Goal: Task Accomplishment & Management: Use online tool/utility

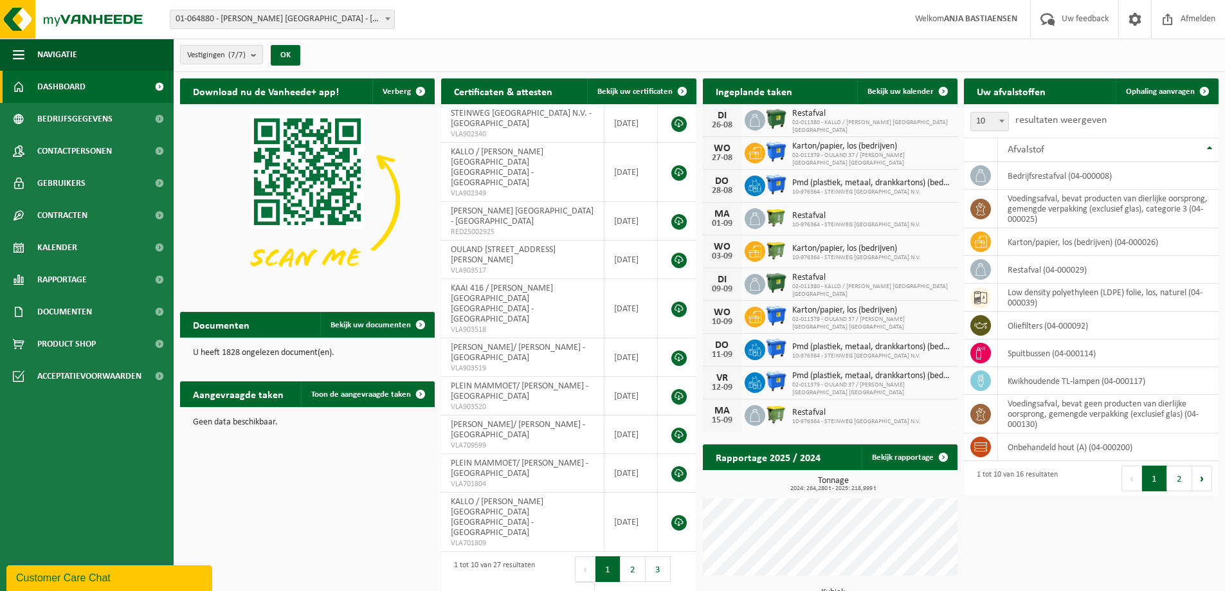
click at [380, 17] on span "01-064880 - [PERSON_NAME] [GEOGRAPHIC_DATA] - [GEOGRAPHIC_DATA]" at bounding box center [282, 19] width 224 height 18
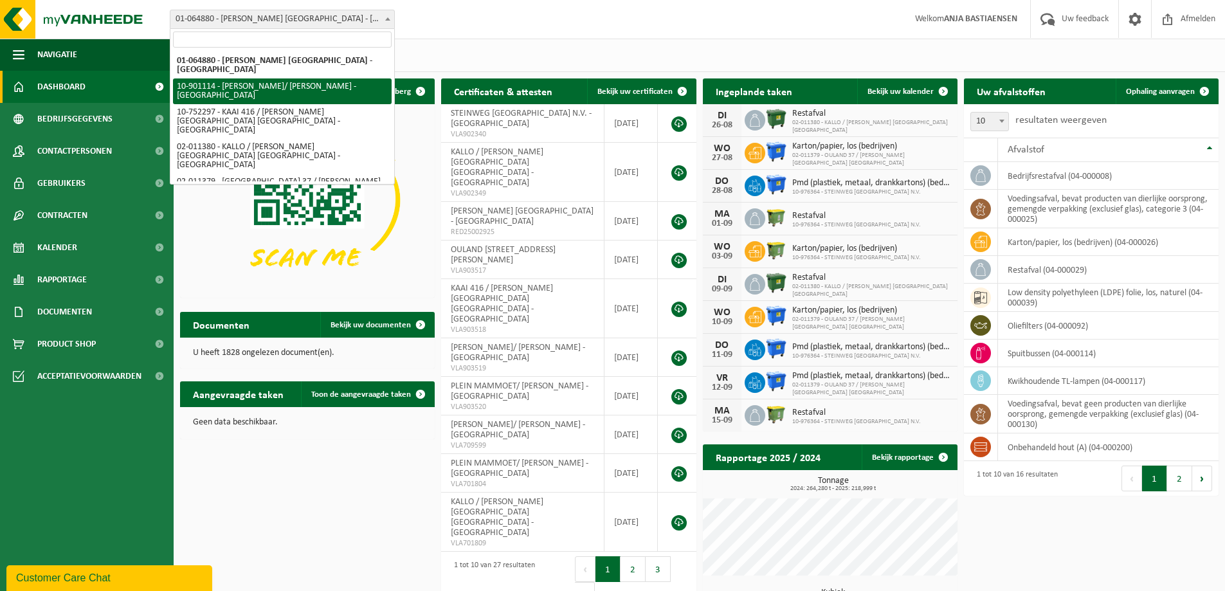
select select "119442"
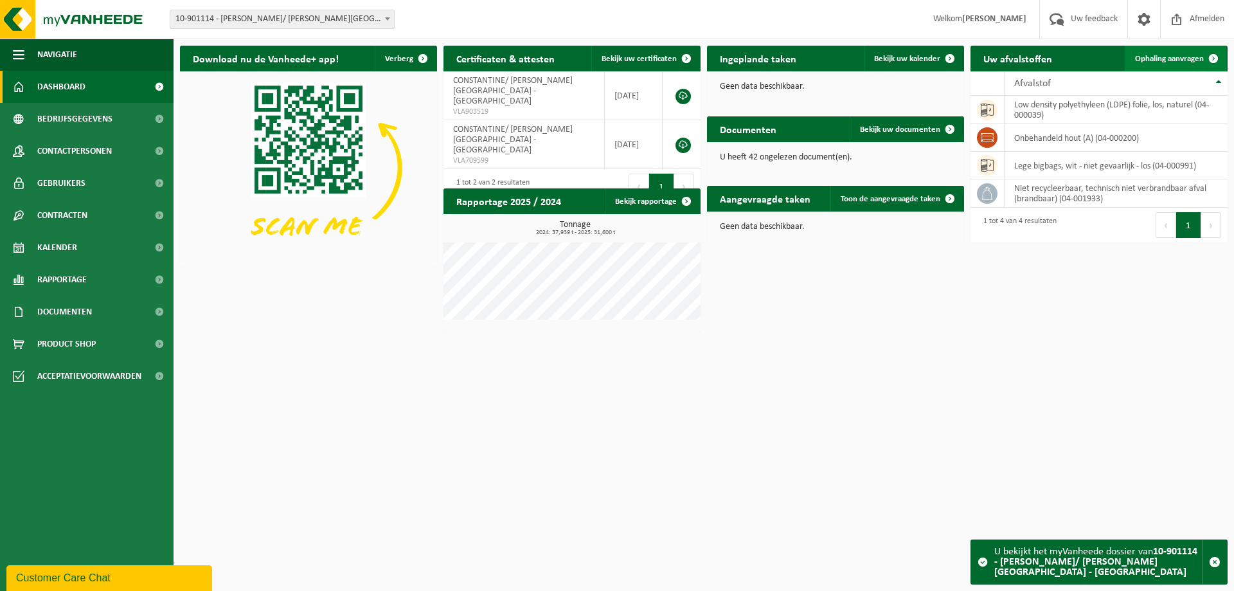
click at [1148, 57] on span "Ophaling aanvragen" at bounding box center [1169, 59] width 69 height 8
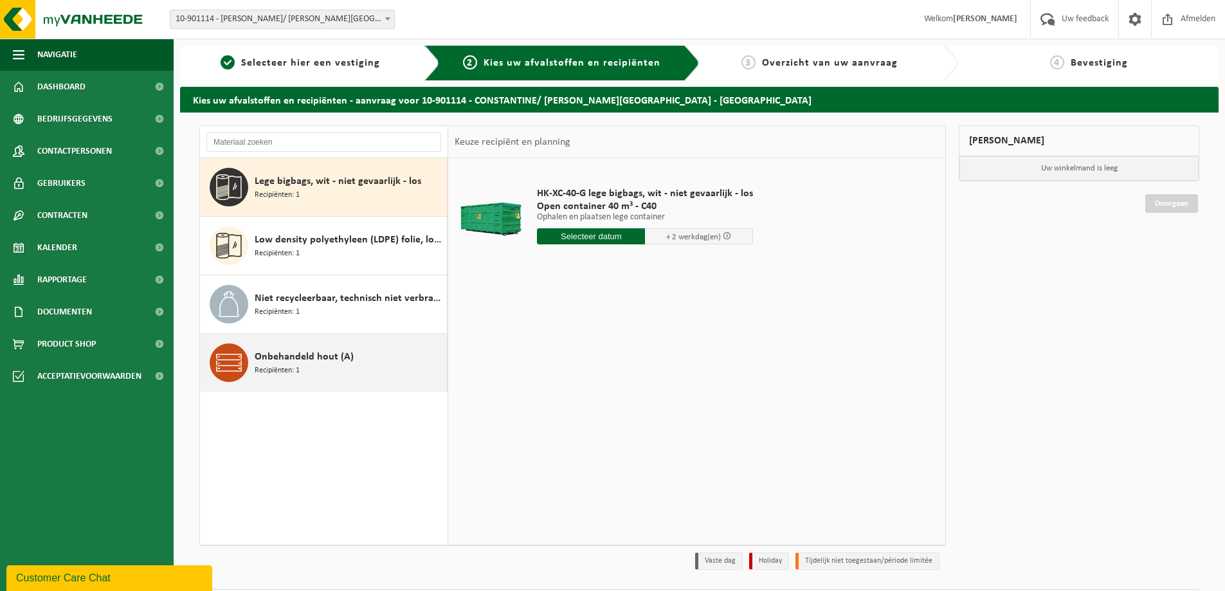
click at [305, 364] on span "Onbehandeld hout (A)" at bounding box center [304, 356] width 99 height 15
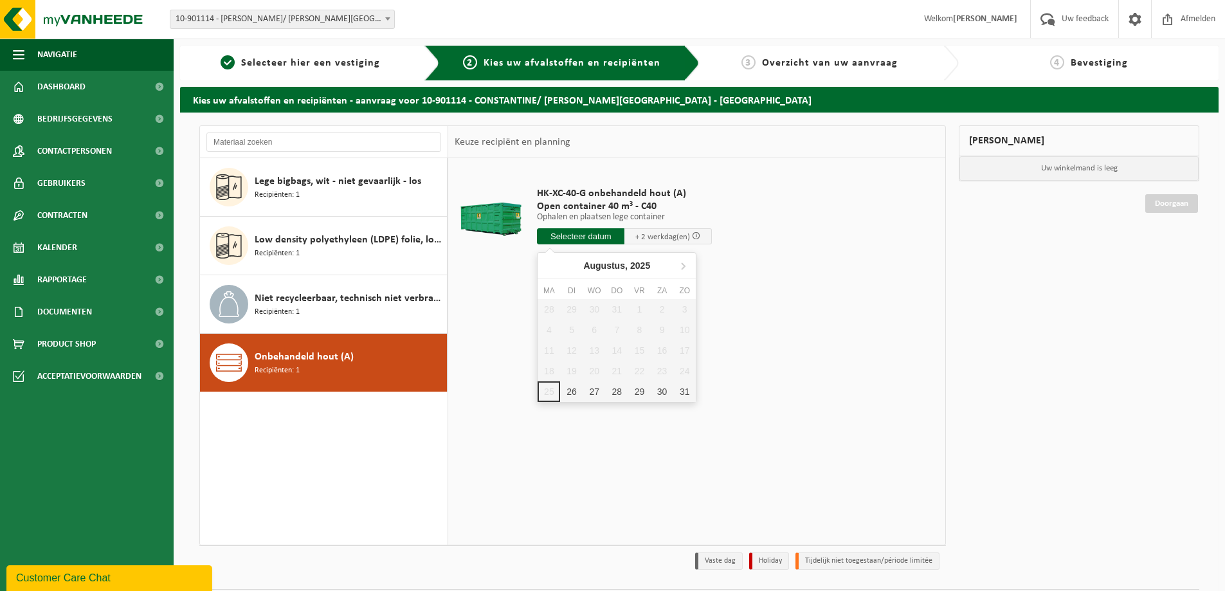
click at [599, 236] on input "text" at bounding box center [580, 236] width 87 height 16
click at [570, 391] on div "26" at bounding box center [571, 391] width 23 height 21
type input "Van 2025-08-26"
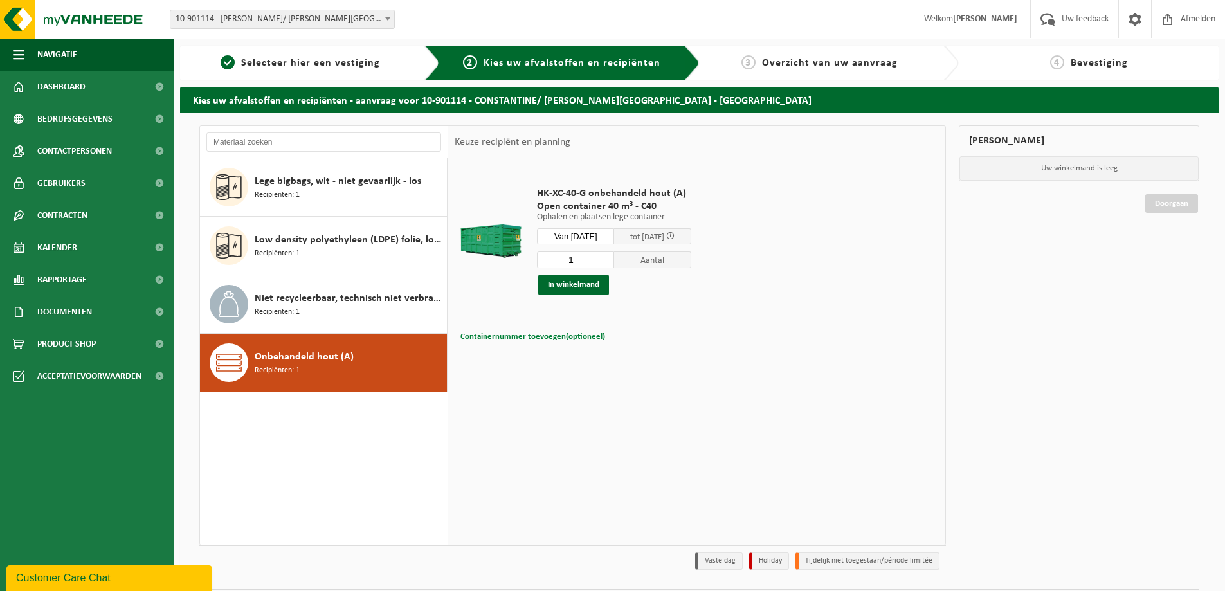
click at [528, 335] on span "Containernummer toevoegen(optioneel)" at bounding box center [532, 336] width 145 height 8
click at [528, 335] on input "text" at bounding box center [622, 336] width 235 height 17
type input "C40-742"
click at [554, 284] on button "In winkelmand" at bounding box center [573, 285] width 71 height 21
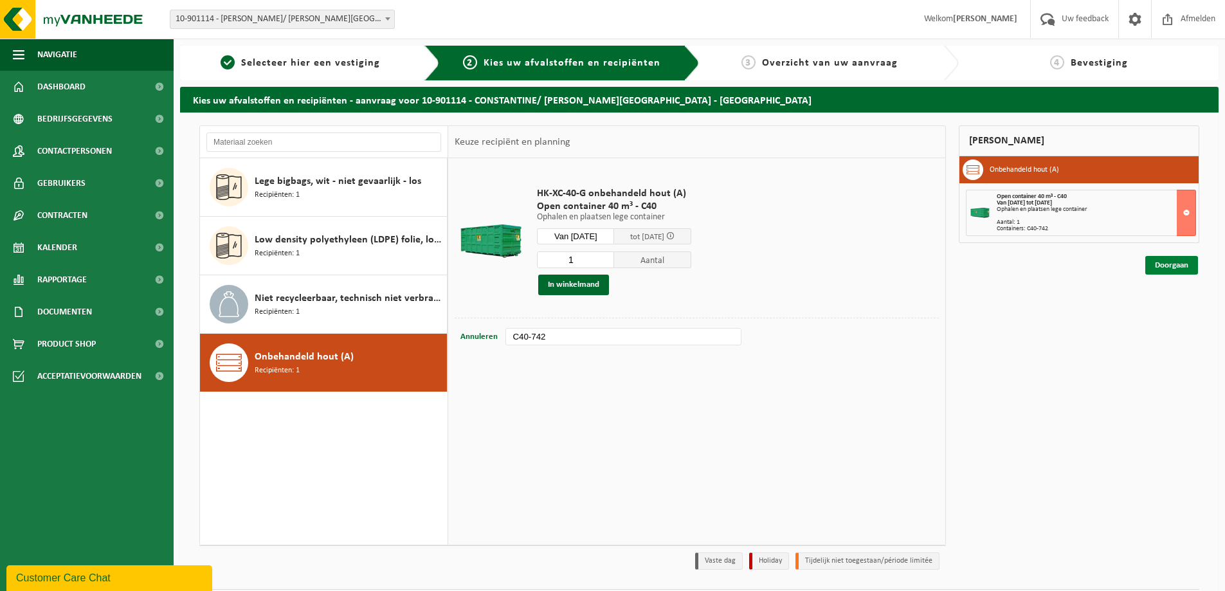
click at [1169, 266] on link "Doorgaan" at bounding box center [1171, 265] width 53 height 19
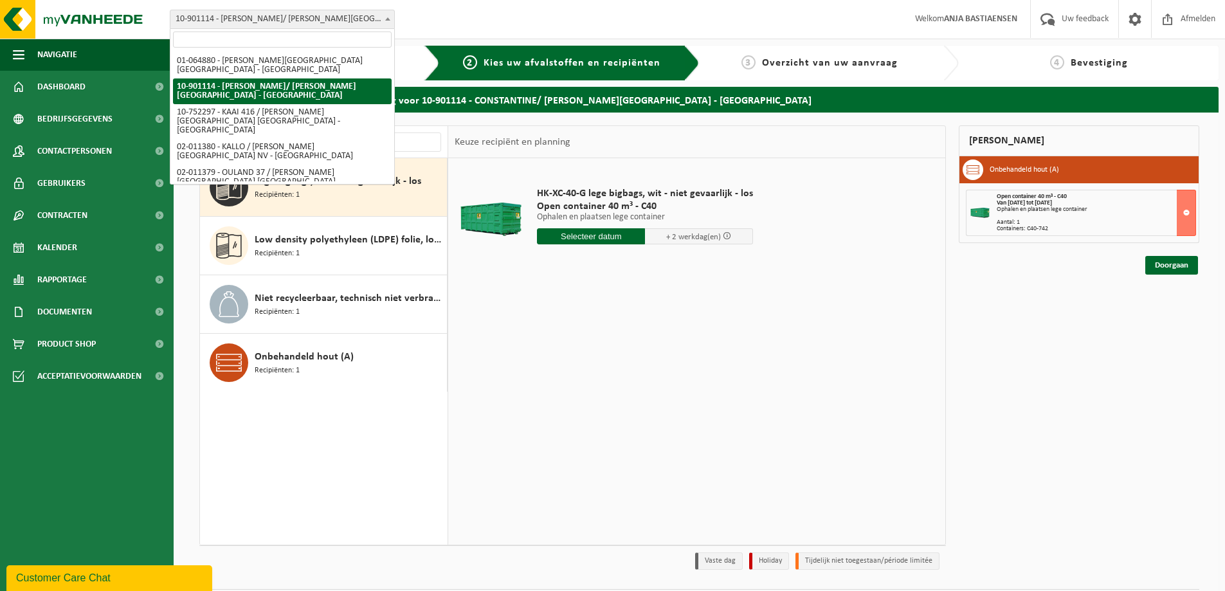
click at [339, 20] on span "10-901114 - [PERSON_NAME]/ [PERSON_NAME][GEOGRAPHIC_DATA] - [GEOGRAPHIC_DATA]" at bounding box center [282, 19] width 224 height 18
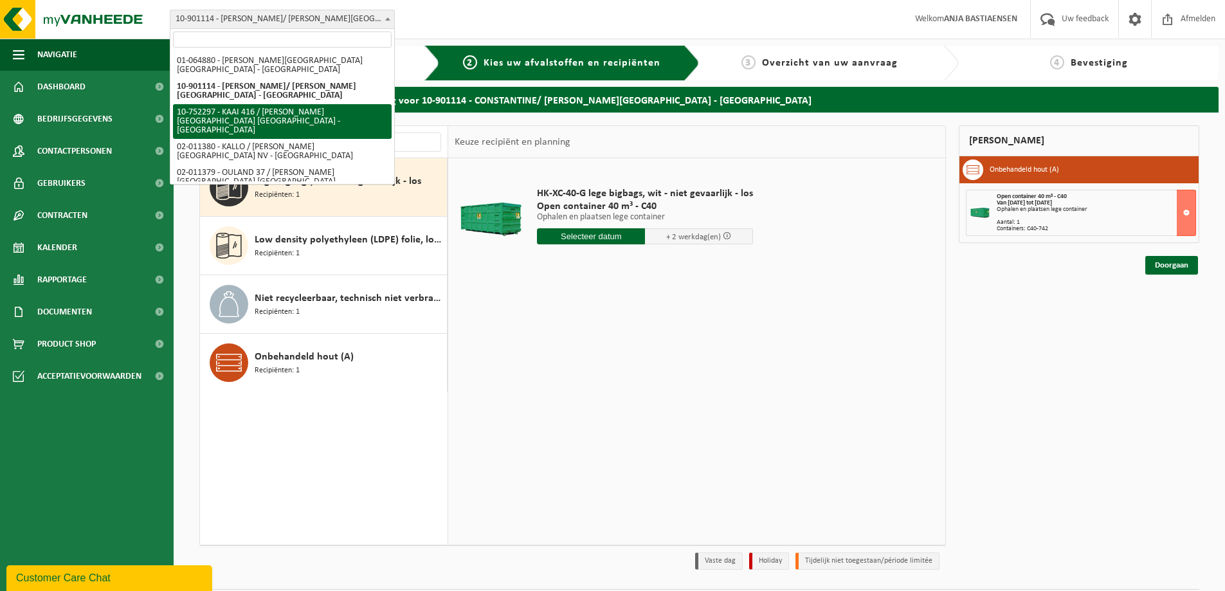
scroll to position [64, 0]
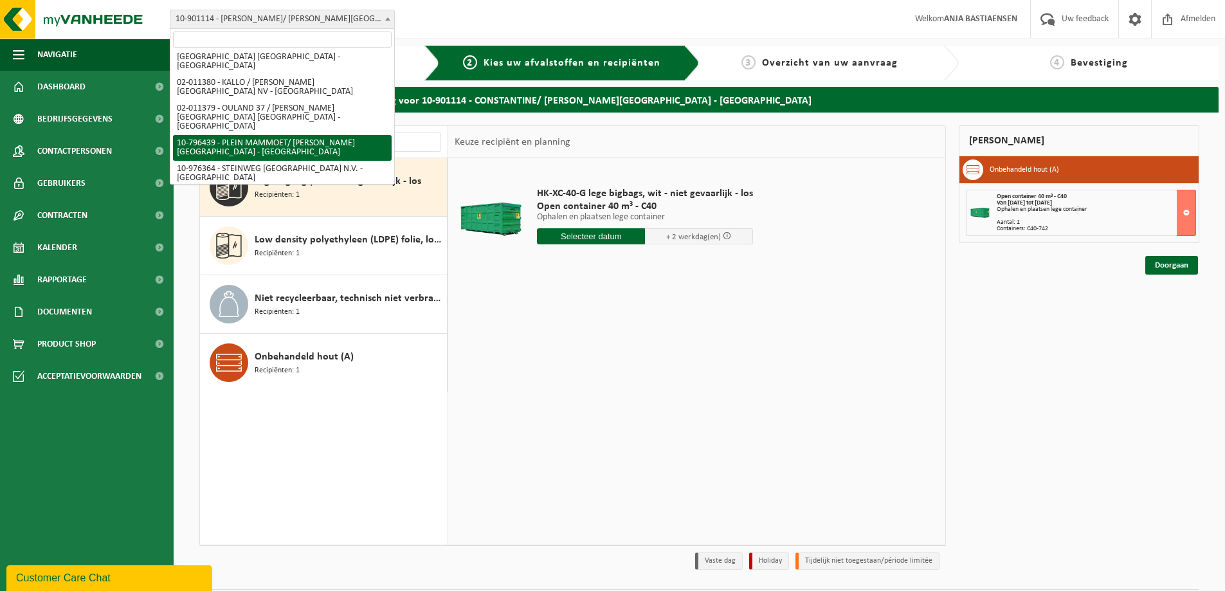
select select "32389"
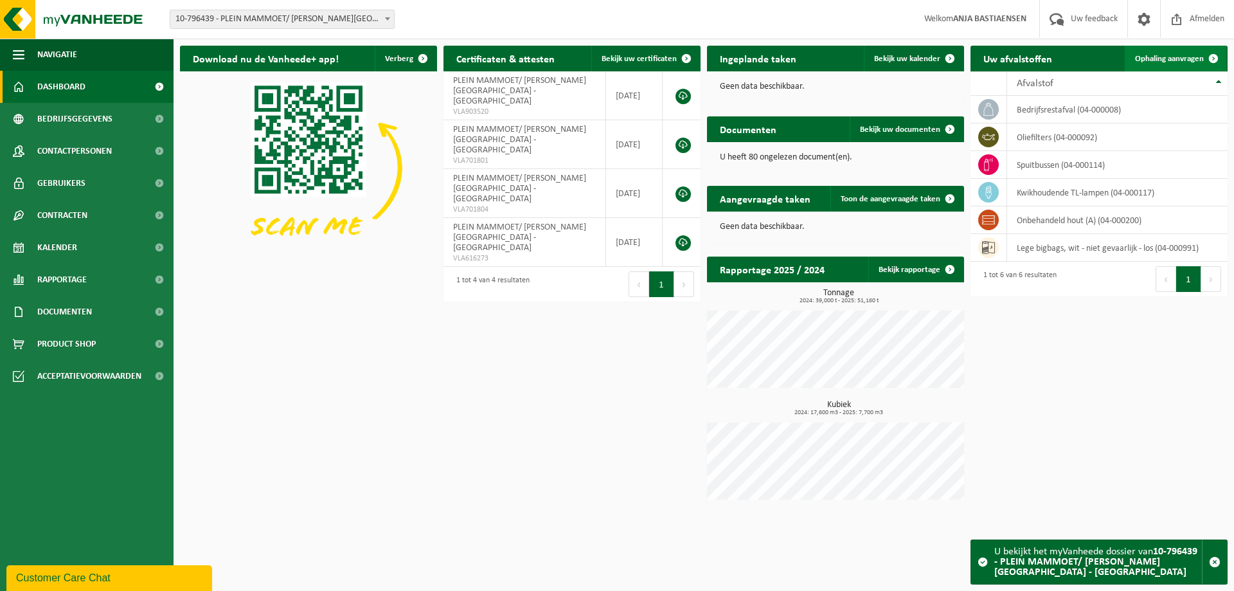
click at [1157, 57] on span "Ophaling aanvragen" at bounding box center [1169, 59] width 69 height 8
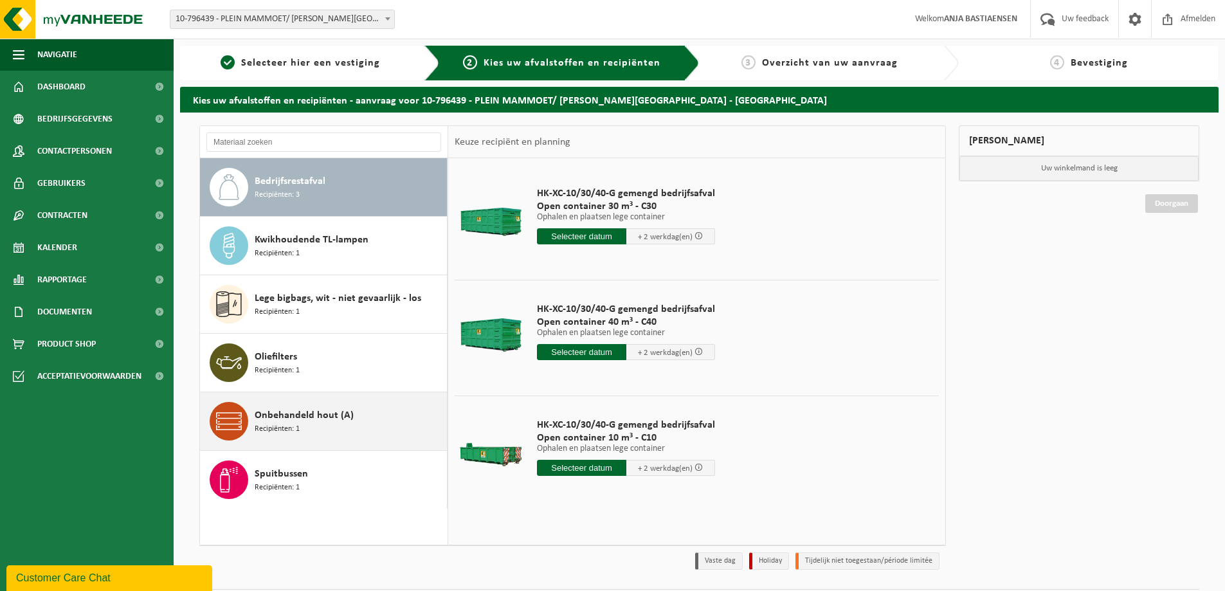
click at [267, 424] on span "Recipiënten: 1" at bounding box center [277, 429] width 45 height 12
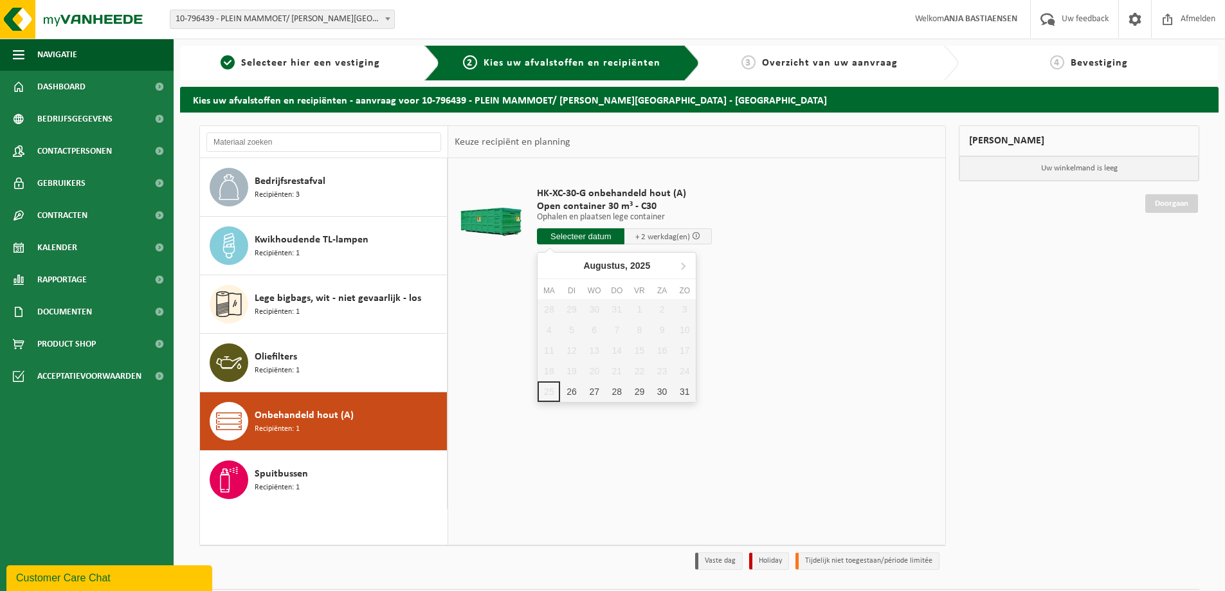
click at [577, 235] on input "text" at bounding box center [580, 236] width 87 height 16
click at [566, 387] on div "26" at bounding box center [571, 391] width 23 height 21
type input "Van 2025-08-26"
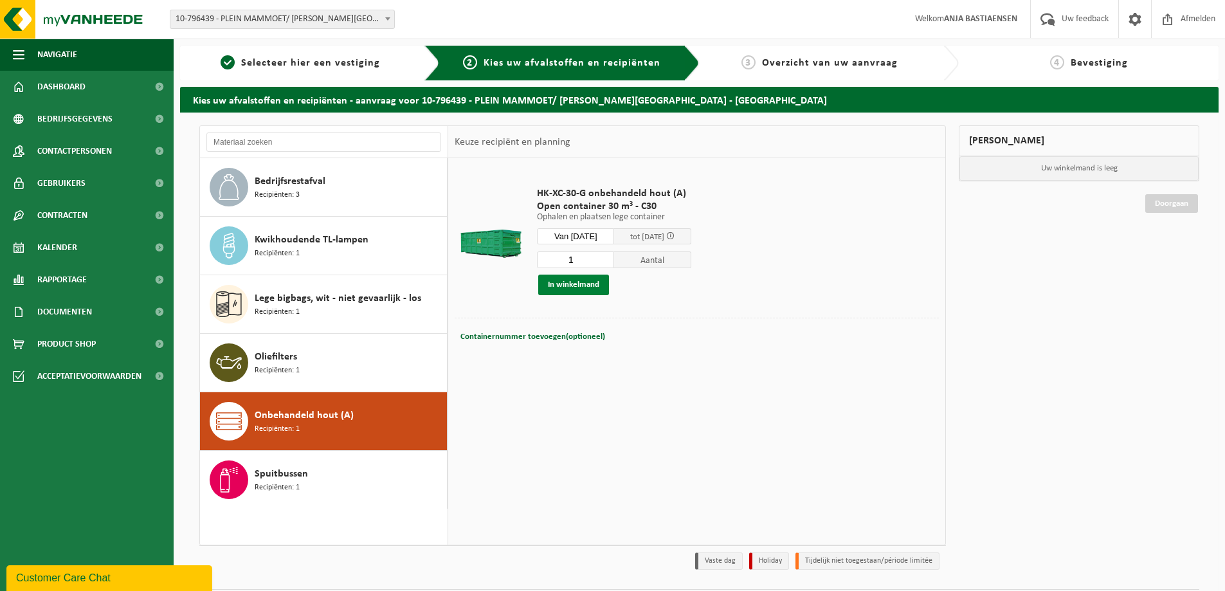
click at [594, 286] on button "In winkelmand" at bounding box center [573, 285] width 71 height 21
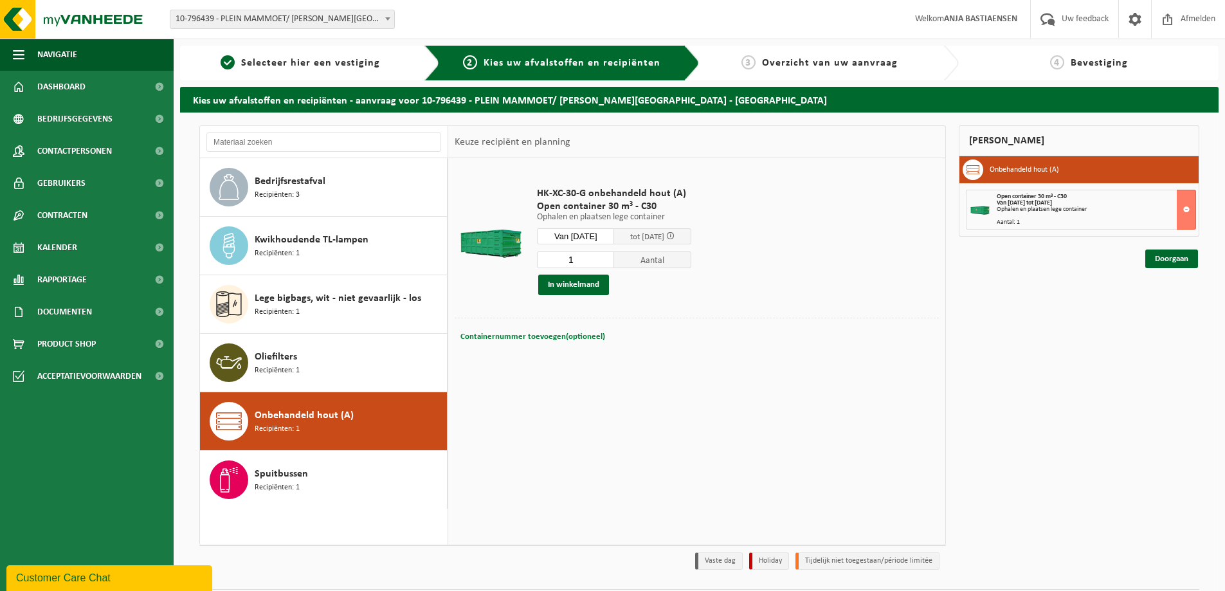
click at [561, 339] on span "Containernummer toevoegen(optioneel)" at bounding box center [532, 336] width 145 height 8
click at [561, 339] on input "text" at bounding box center [622, 336] width 235 height 17
type input "C40-742"
click at [565, 285] on button "In winkelmand" at bounding box center [573, 285] width 71 height 21
click at [1178, 266] on link "Doorgaan" at bounding box center [1171, 265] width 53 height 19
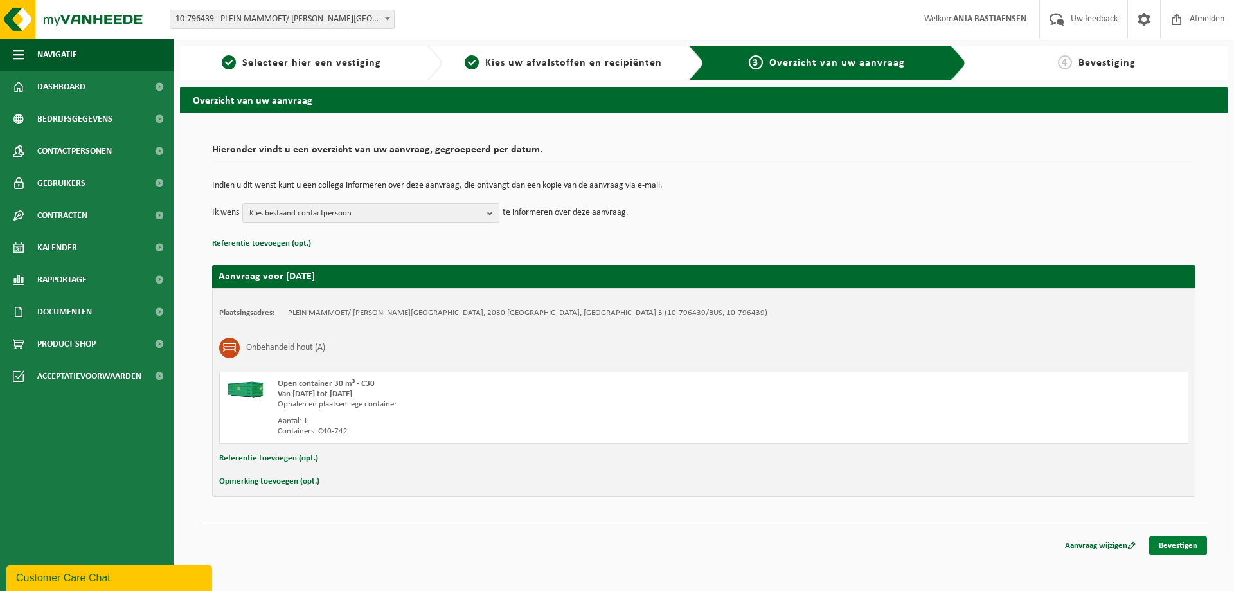
click at [1169, 543] on link "Bevestigen" at bounding box center [1178, 545] width 58 height 19
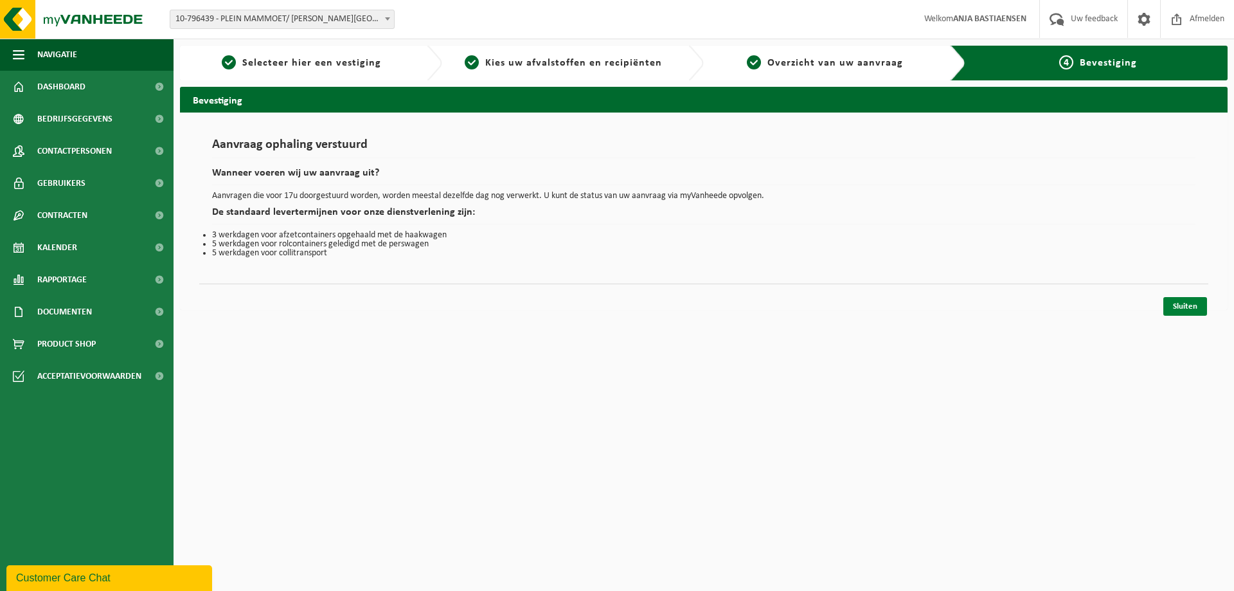
click at [1184, 309] on link "Sluiten" at bounding box center [1186, 306] width 44 height 19
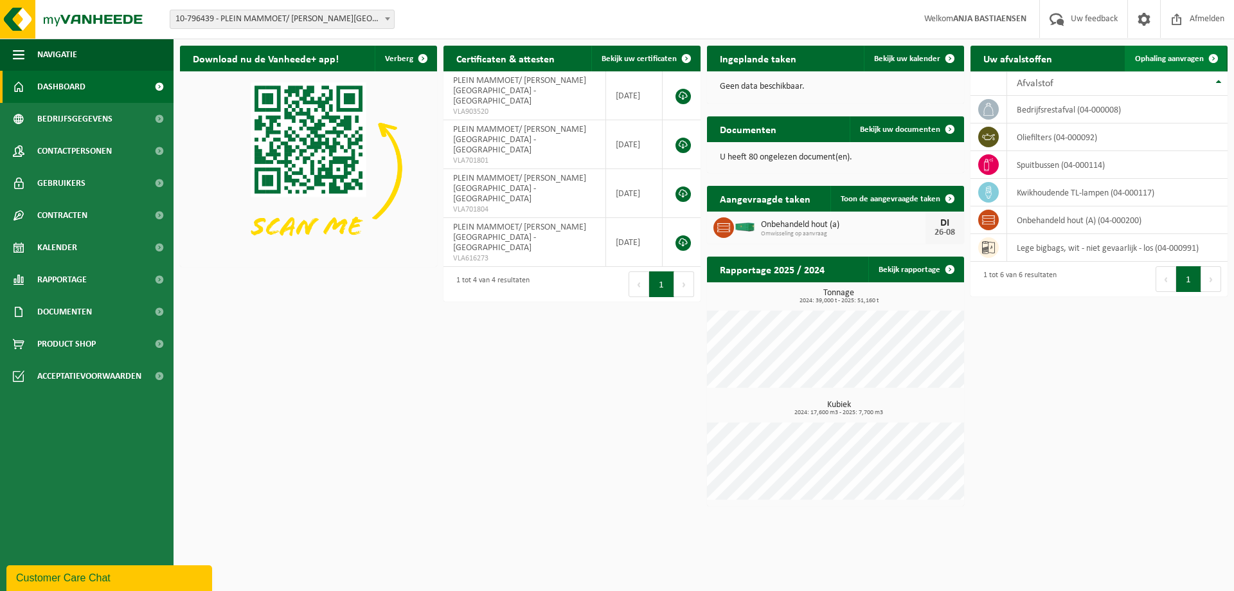
click at [1168, 60] on span "Ophaling aanvragen" at bounding box center [1169, 59] width 69 height 8
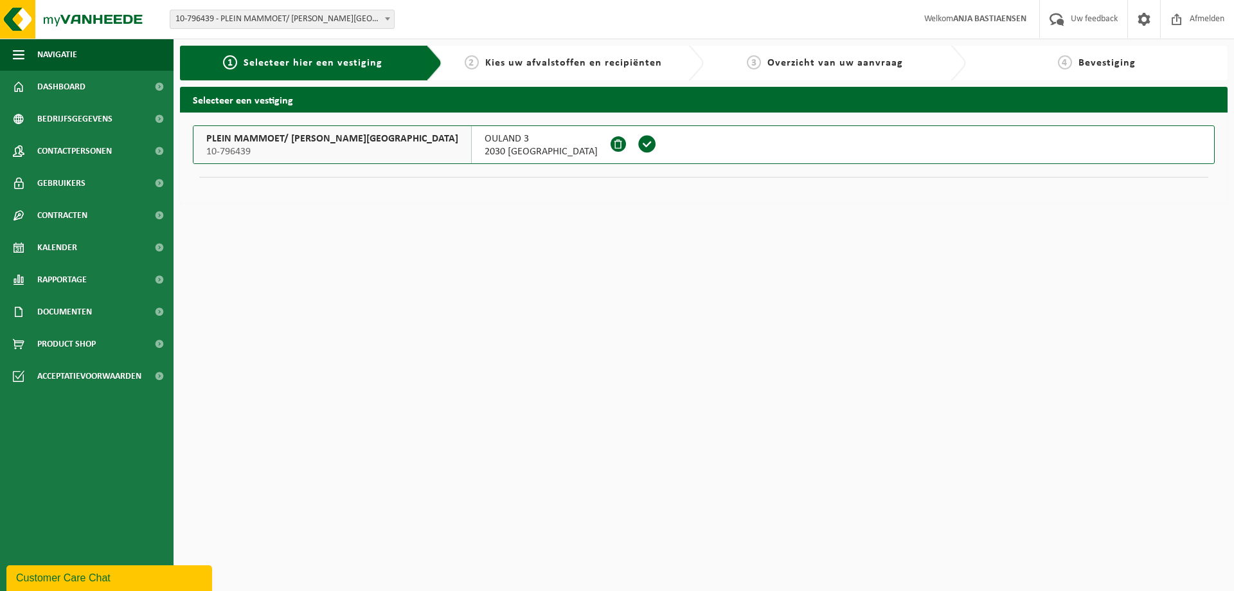
click at [267, 139] on span "PLEIN MAMMOET/ C. STEINWEG" at bounding box center [332, 138] width 252 height 13
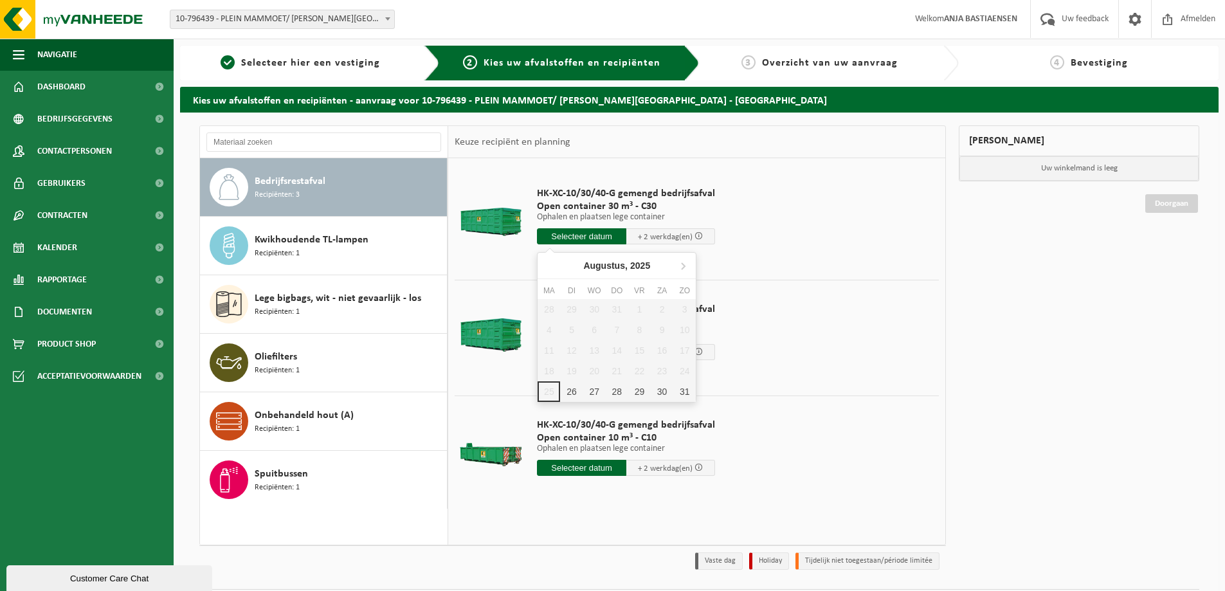
click at [599, 236] on input "text" at bounding box center [581, 236] width 89 height 16
click at [572, 392] on div "26" at bounding box center [571, 391] width 23 height 21
type input "Van 2025-08-26"
type input "2025-08-26"
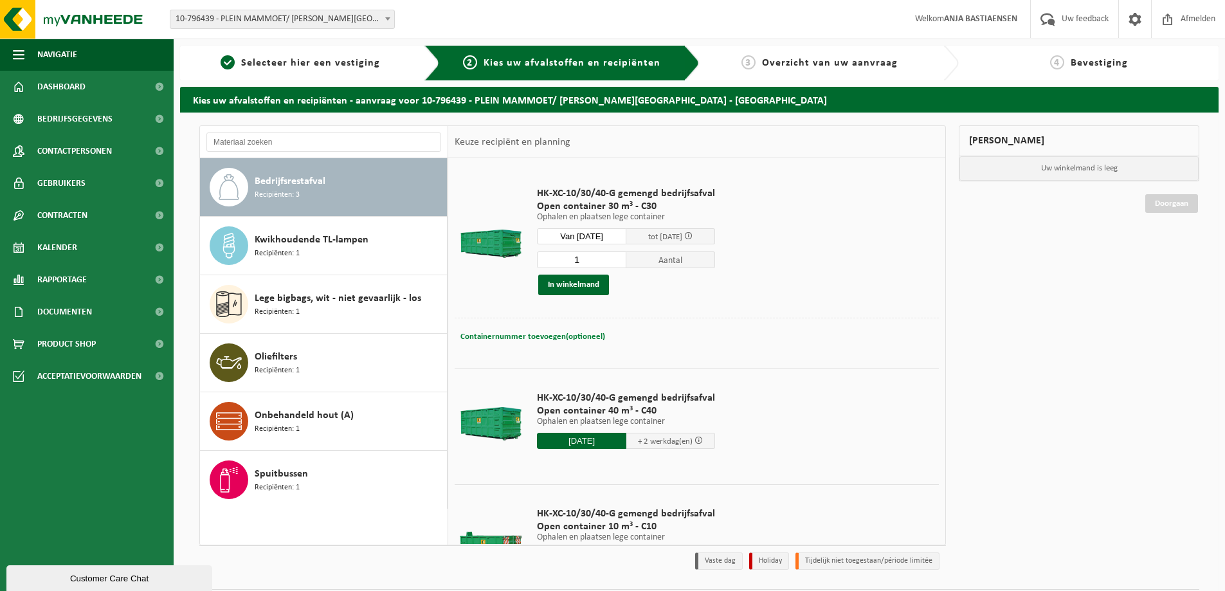
click at [575, 330] on button "Containernummer toevoegen(optioneel) Annuleren" at bounding box center [532, 337] width 147 height 18
click at [566, 336] on input "text" at bounding box center [622, 336] width 235 height 17
type input "C10-1240"
click at [577, 286] on button "In winkelmand" at bounding box center [573, 285] width 71 height 21
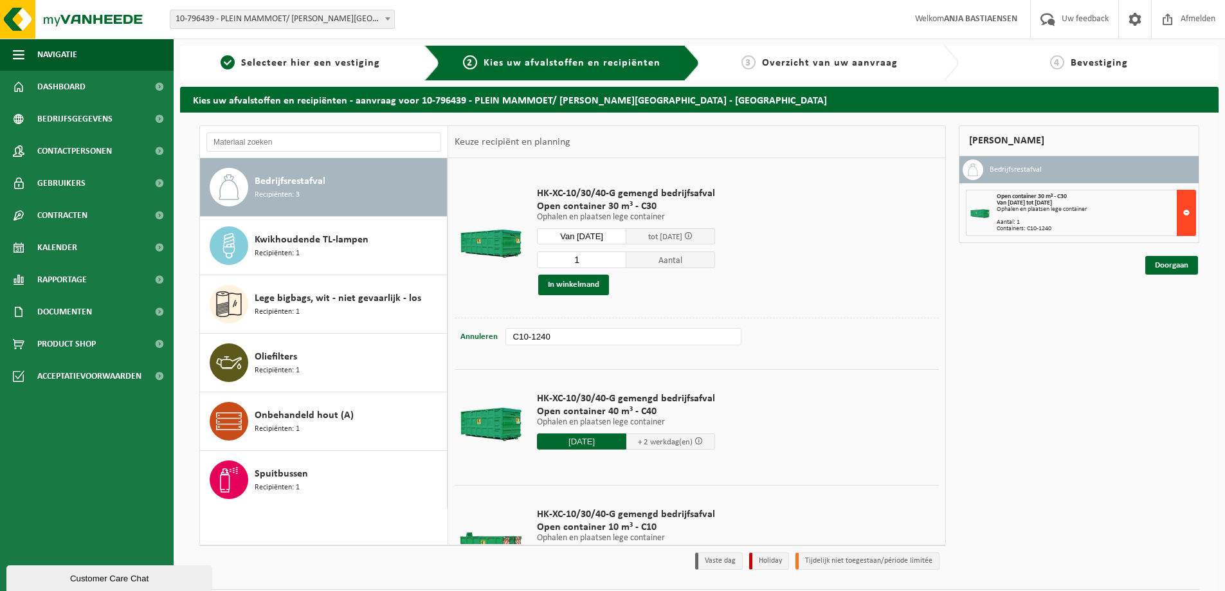
click at [1182, 212] on button at bounding box center [1185, 213] width 19 height 46
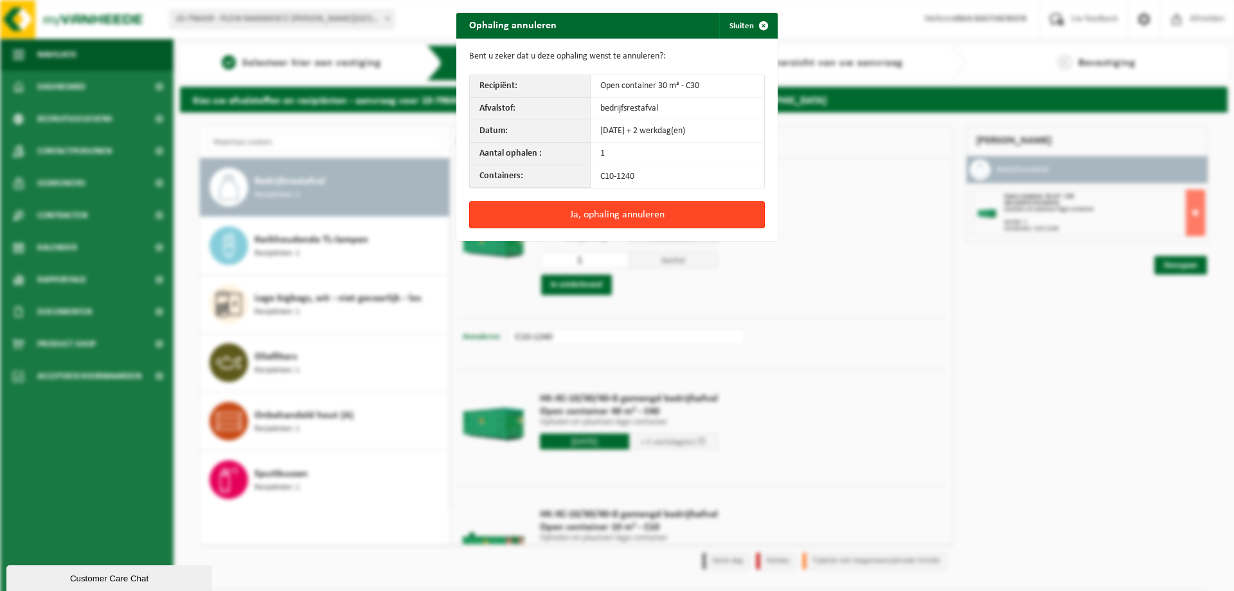
click at [625, 214] on button "Ja, ophaling annuleren" at bounding box center [617, 214] width 296 height 27
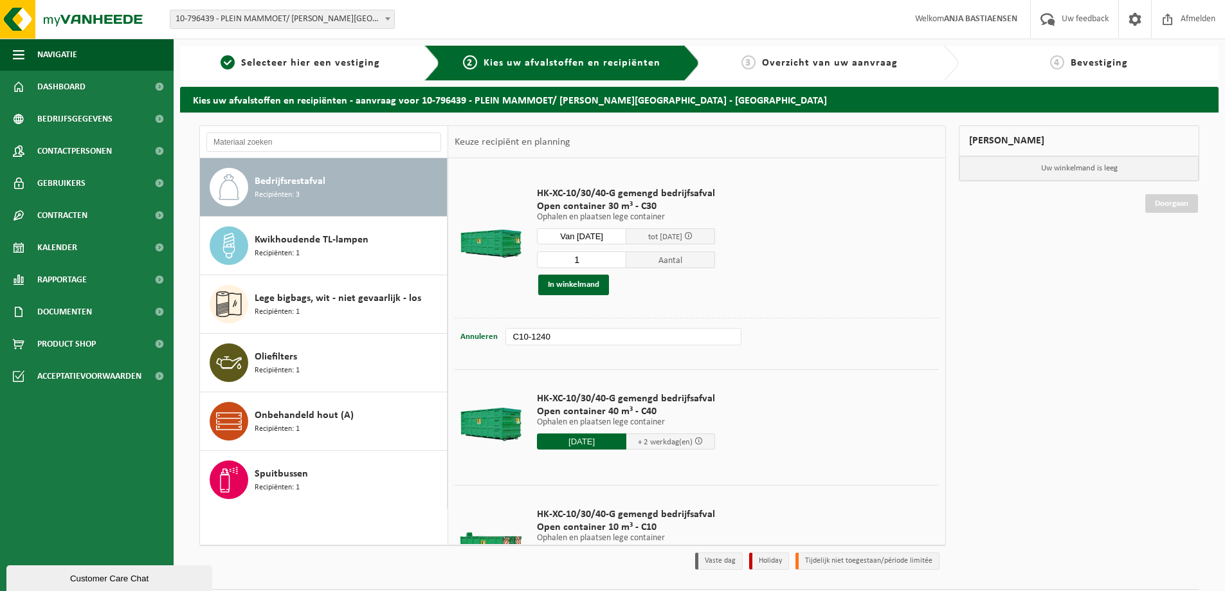
scroll to position [62, 0]
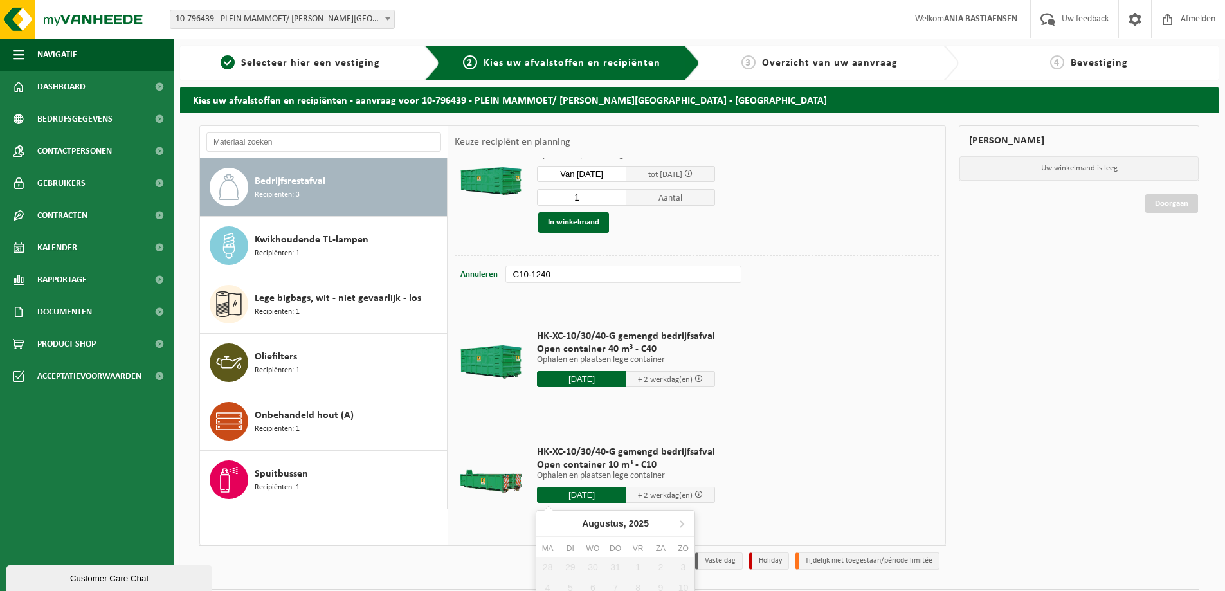
click at [569, 493] on input "2025-08-26" at bounding box center [581, 495] width 89 height 16
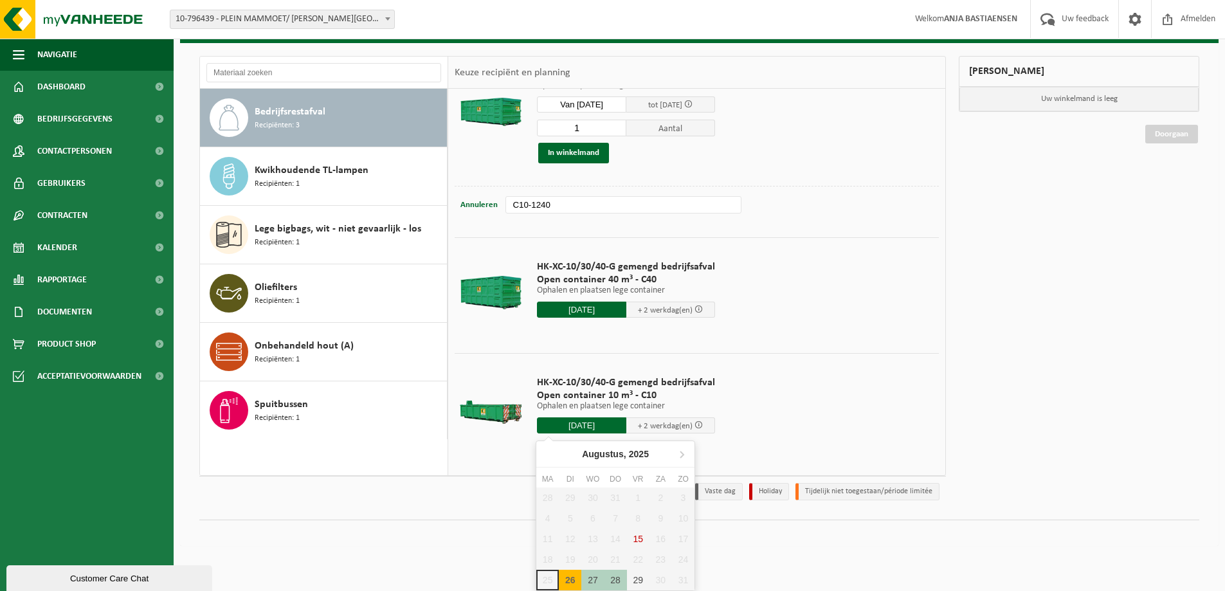
click at [567, 576] on div "26" at bounding box center [570, 580] width 23 height 21
click at [568, 580] on div "26" at bounding box center [570, 580] width 23 height 21
type input "Van 2025-08-26"
type input "2025-08-26"
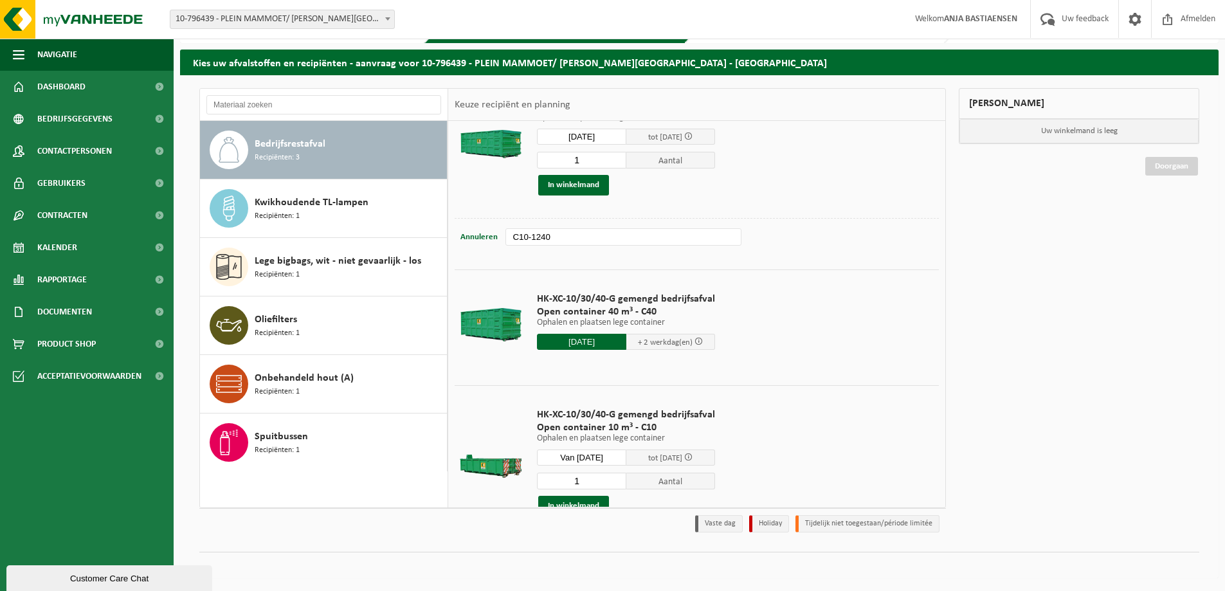
scroll to position [150, 0]
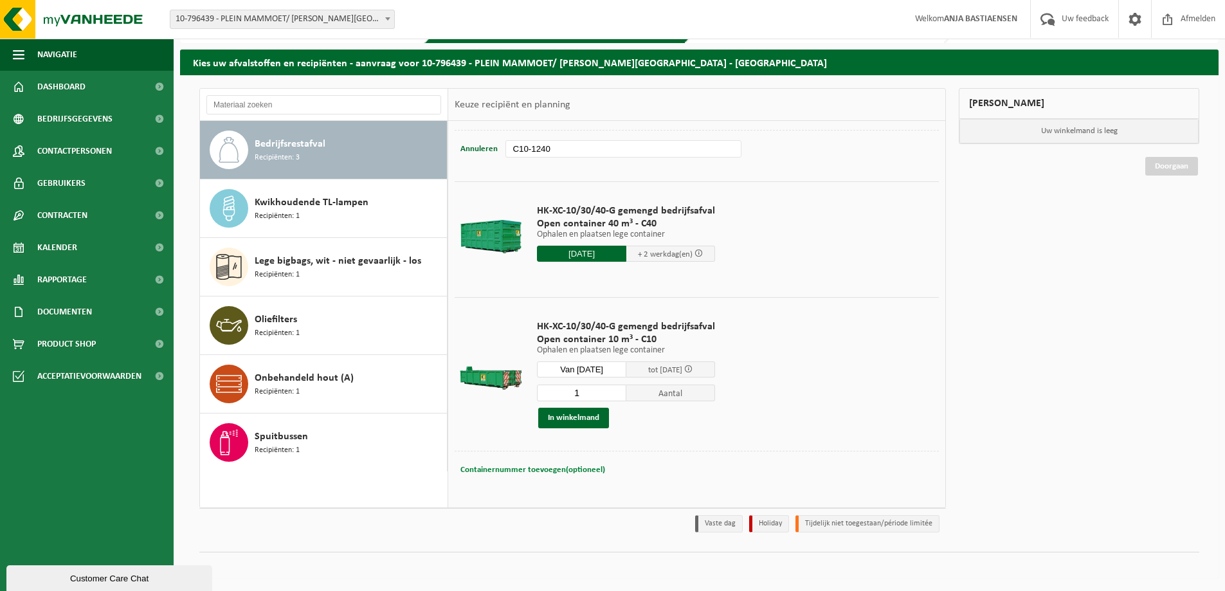
click at [561, 466] on span "Containernummer toevoegen(optioneel)" at bounding box center [532, 469] width 145 height 8
type input "C10-1240"
click at [586, 422] on button "In winkelmand" at bounding box center [573, 418] width 71 height 21
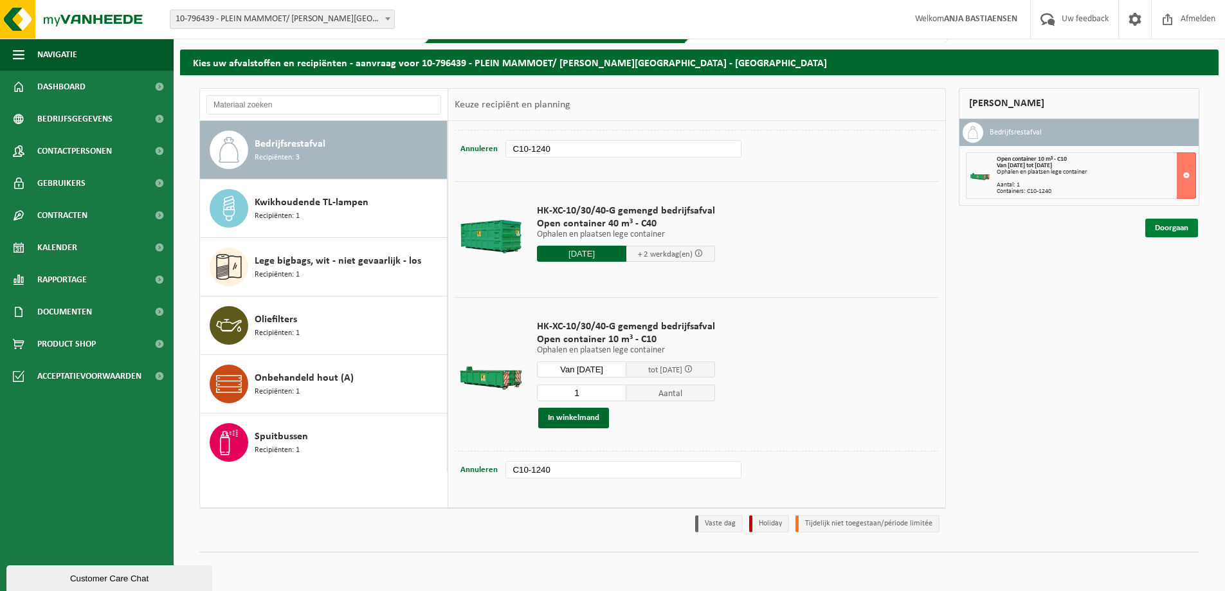
click at [1155, 231] on link "Doorgaan" at bounding box center [1171, 228] width 53 height 19
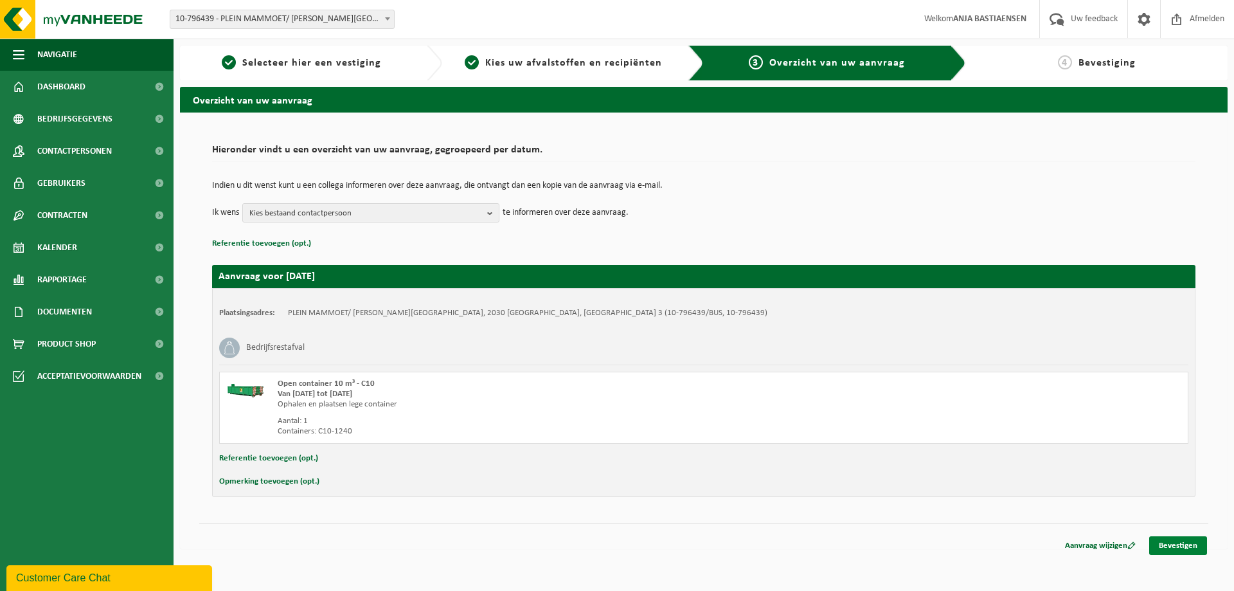
click at [1175, 541] on link "Bevestigen" at bounding box center [1178, 545] width 58 height 19
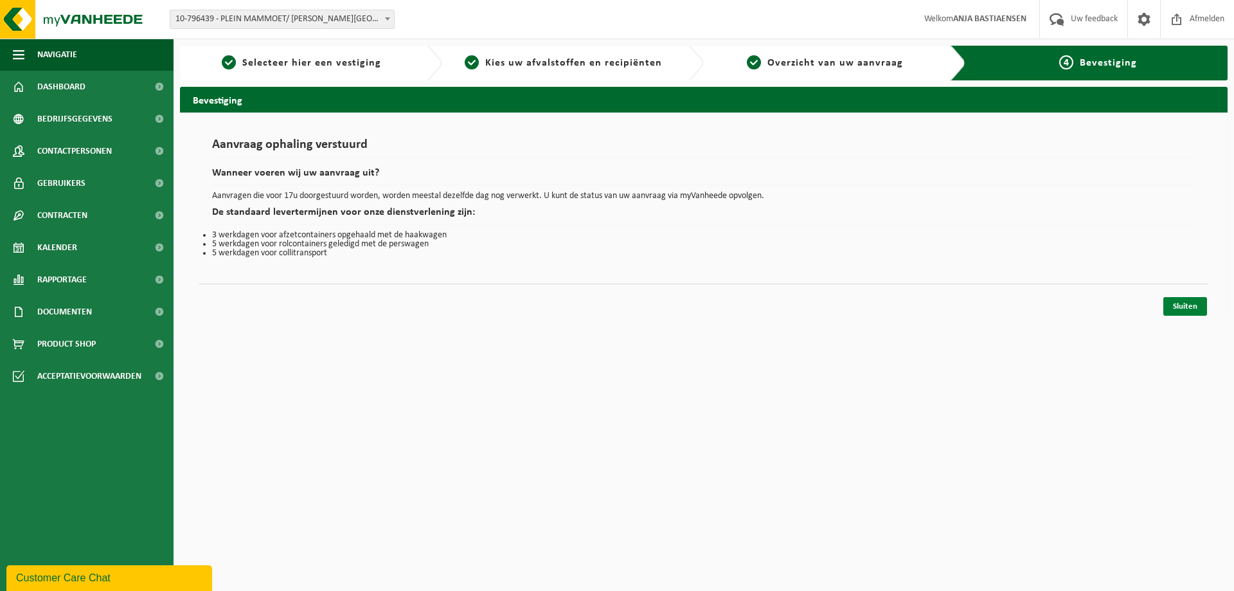
click at [1189, 305] on link "Sluiten" at bounding box center [1186, 306] width 44 height 19
